Goal: Information Seeking & Learning: Learn about a topic

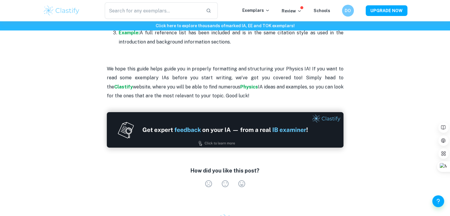
scroll to position [1834, 0]
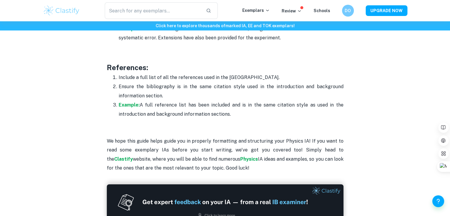
drag, startPoint x: 101, startPoint y: 142, endPoint x: 261, endPoint y: 94, distance: 167.0
copy div "Loremipsumdo: Sitamet c adipi elitsedd ei tem incid utl etd magnaaliqu - enim a…"
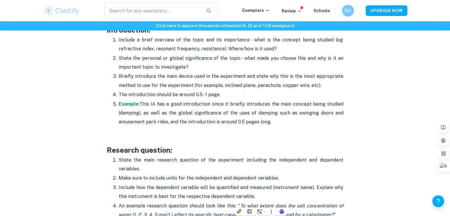
scroll to position [407, 0]
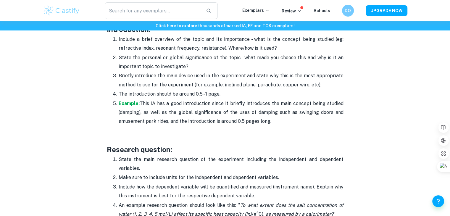
click at [263, 142] on p at bounding box center [225, 139] width 237 height 9
click at [135, 103] on strong "Example:" at bounding box center [129, 104] width 21 height 6
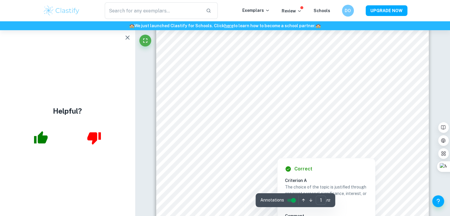
scroll to position [41, 0]
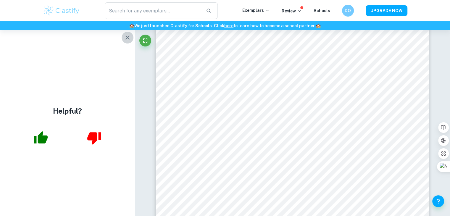
click at [129, 36] on icon "button" at bounding box center [127, 37] width 7 height 7
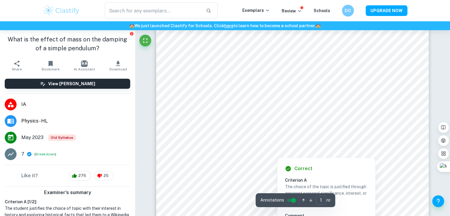
scroll to position [0, 0]
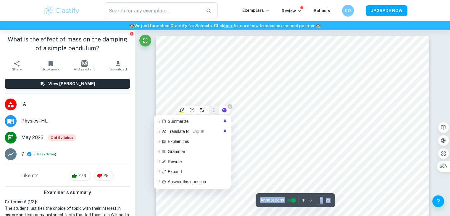
click at [212, 110] on icon at bounding box center [213, 109] width 5 height 5
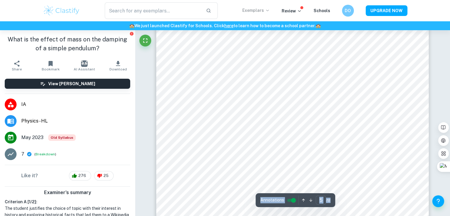
scroll to position [1646, 0]
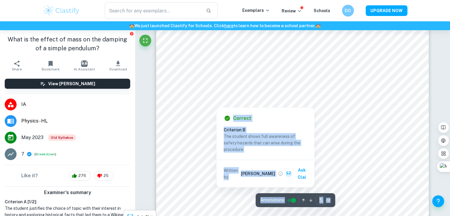
click at [243, 106] on div "Correct Criterion B The student shows full awareness of safety hazards that can…" at bounding box center [265, 145] width 98 height 83
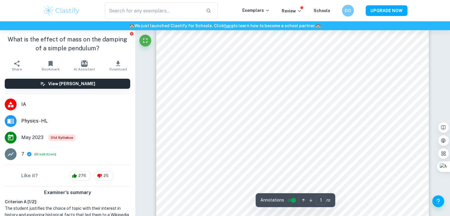
scroll to position [0, 0]
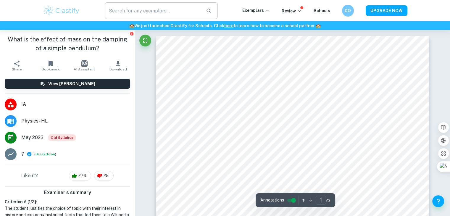
click at [140, 16] on input "text" at bounding box center [153, 10] width 97 height 17
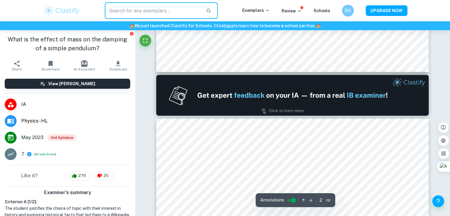
type input "1"
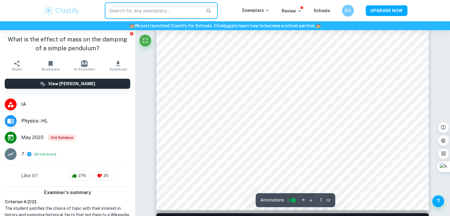
scroll to position [178, 0]
